Goal: Transaction & Acquisition: Purchase product/service

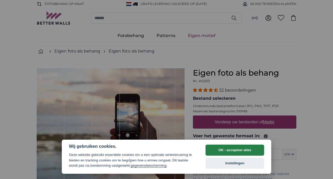
click at [236, 151] on button "OK - accepteer alles" at bounding box center [235, 149] width 59 height 11
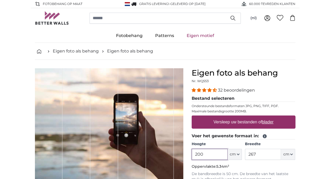
drag, startPoint x: 203, startPoint y: 155, endPoint x: 193, endPoint y: 155, distance: 10.0
click at [193, 155] on input "200" at bounding box center [209, 154] width 36 height 11
type input "367"
drag, startPoint x: 206, startPoint y: 154, endPoint x: 192, endPoint y: 154, distance: 14.4
click at [192, 154] on input "367" at bounding box center [209, 154] width 36 height 11
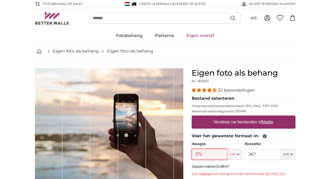
type input "372"
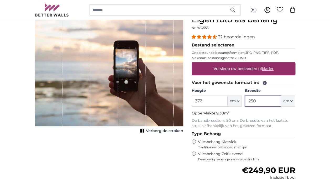
scroll to position [52, 0]
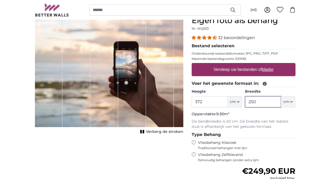
type input "250"
